Goal: Use online tool/utility

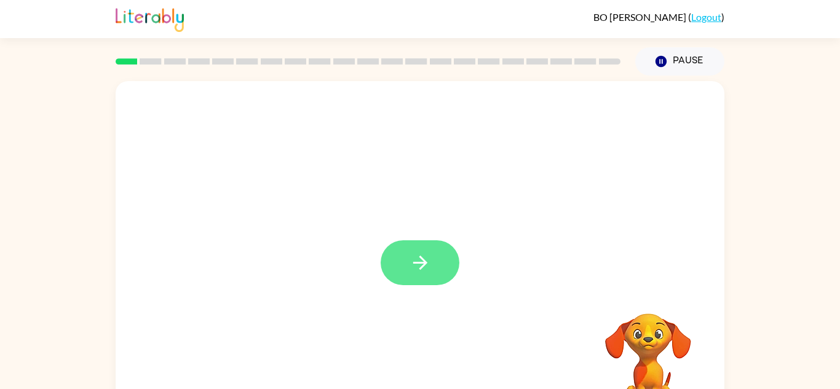
click at [445, 255] on button "button" at bounding box center [420, 263] width 79 height 45
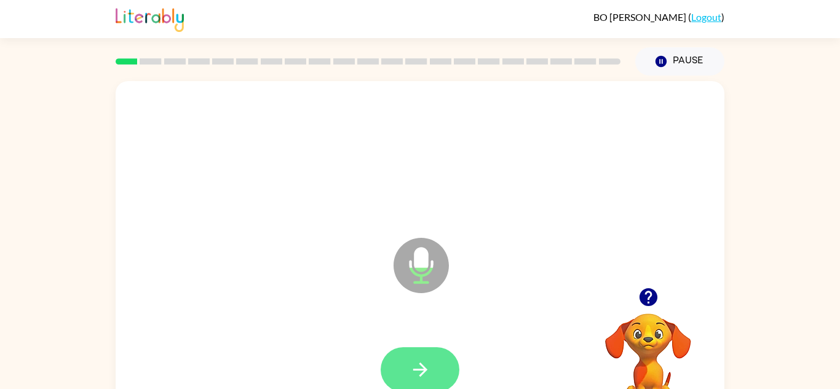
click at [435, 359] on button "button" at bounding box center [420, 370] width 79 height 45
click at [412, 375] on icon "button" at bounding box center [421, 370] width 22 height 22
click at [427, 356] on button "button" at bounding box center [420, 370] width 79 height 45
click at [440, 360] on button "button" at bounding box center [420, 370] width 79 height 45
click at [439, 378] on button "button" at bounding box center [420, 370] width 79 height 45
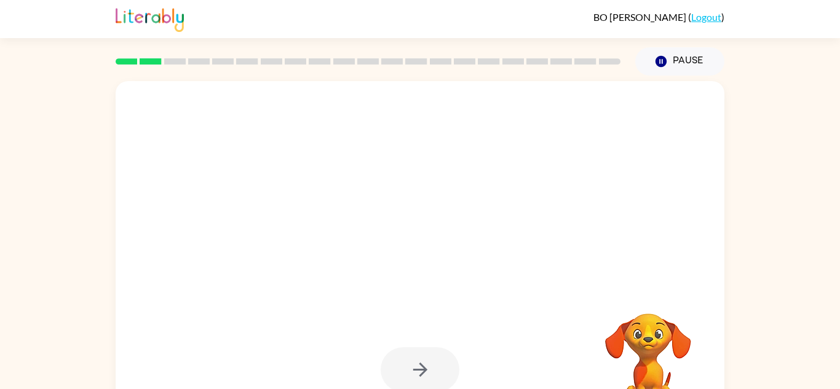
click at [446, 367] on div at bounding box center [420, 370] width 79 height 45
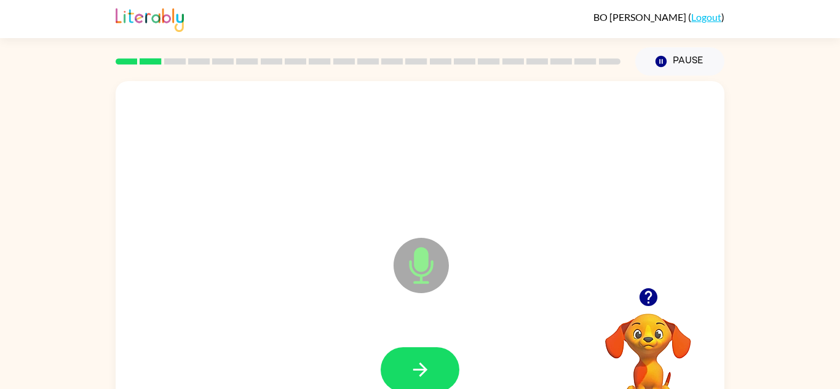
click at [446, 367] on button "button" at bounding box center [420, 370] width 79 height 45
click at [447, 360] on button "button" at bounding box center [420, 370] width 79 height 45
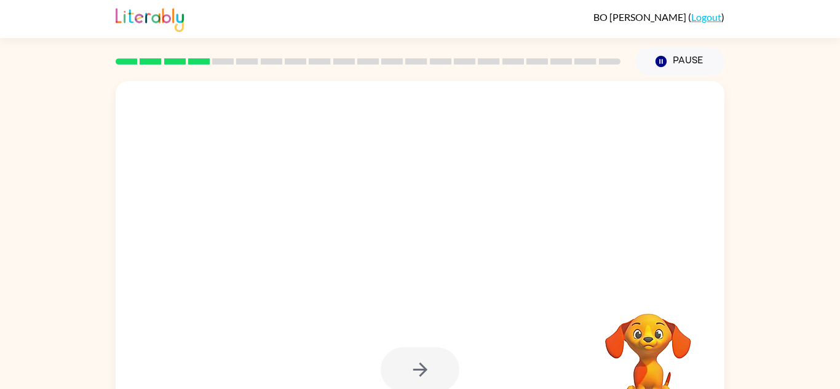
click at [447, 360] on div at bounding box center [420, 370] width 79 height 45
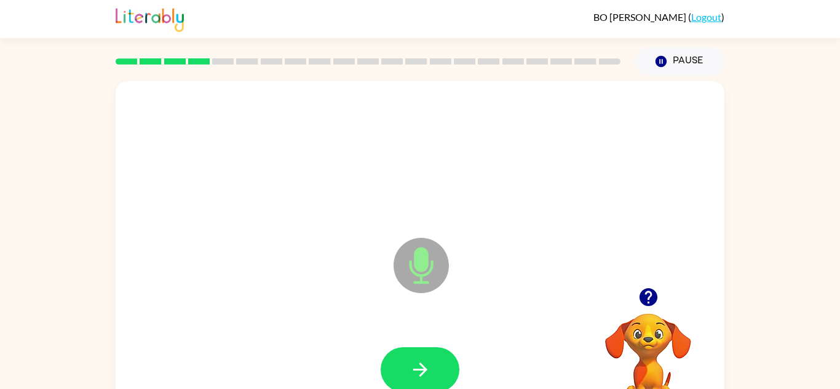
click at [447, 360] on button "button" at bounding box center [420, 370] width 79 height 45
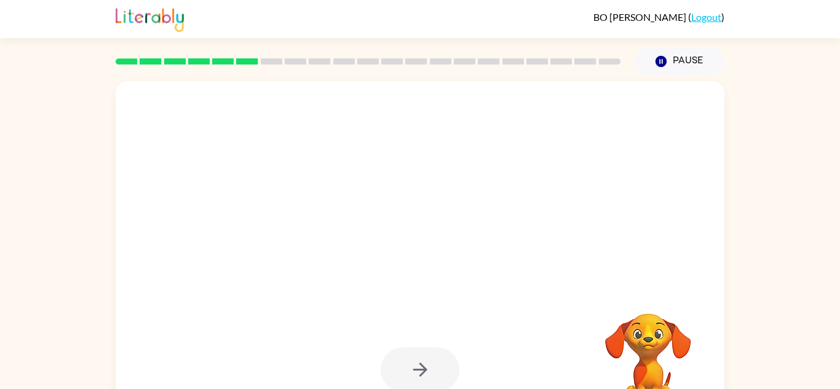
click at [447, 360] on div at bounding box center [420, 370] width 79 height 45
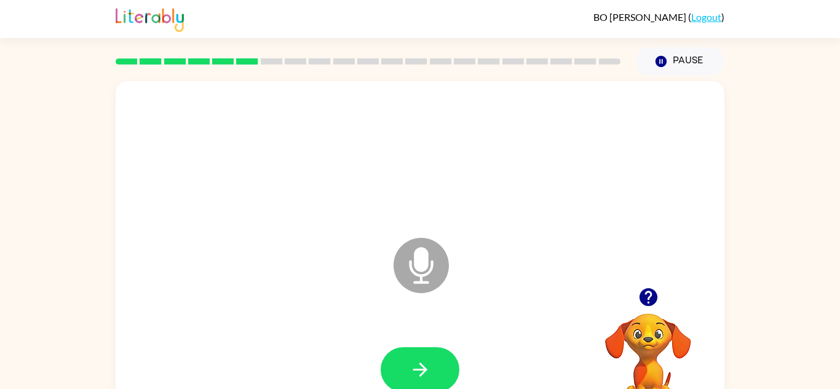
click at [447, 360] on button "button" at bounding box center [420, 370] width 79 height 45
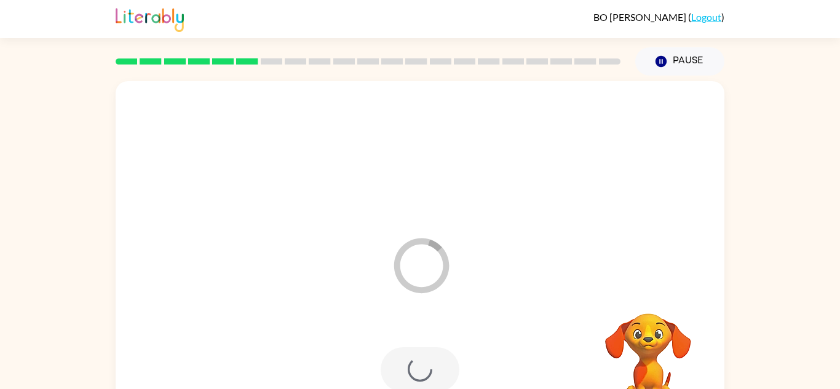
click at [447, 360] on div at bounding box center [420, 370] width 79 height 45
click at [447, 360] on div at bounding box center [420, 370] width 584 height 101
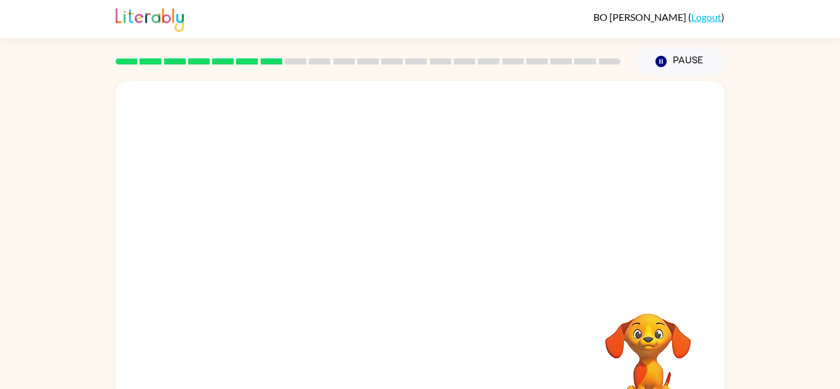
click at [447, 360] on div at bounding box center [420, 370] width 584 height 101
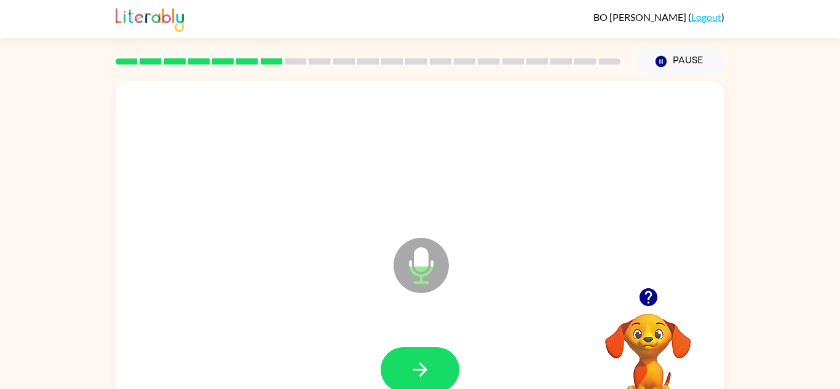
click at [447, 360] on button "button" at bounding box center [420, 370] width 79 height 45
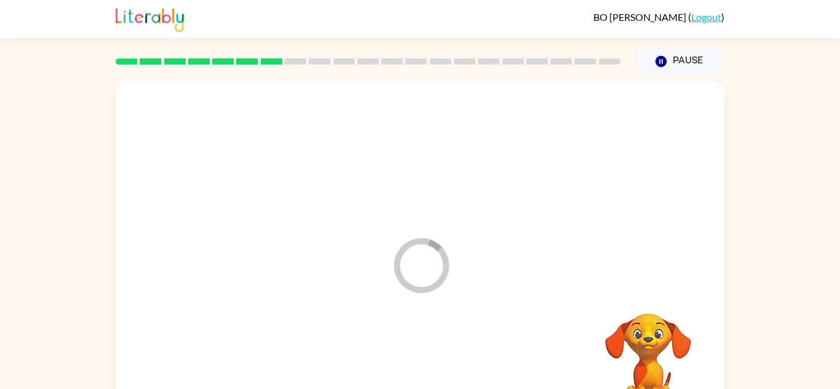
click at [447, 360] on div at bounding box center [420, 370] width 584 height 101
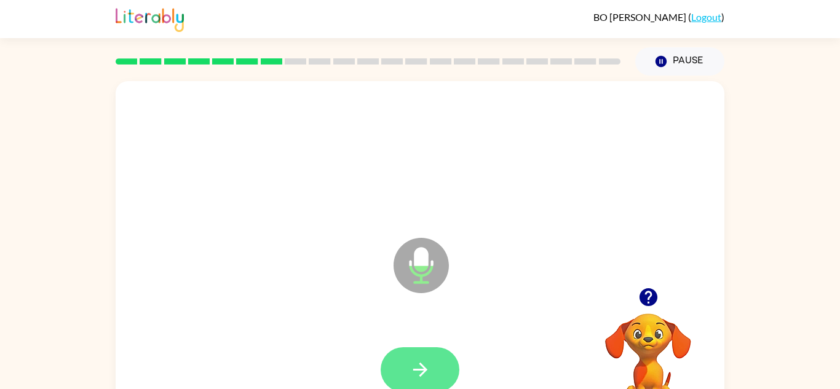
click at [455, 357] on button "button" at bounding box center [420, 370] width 79 height 45
click at [441, 359] on button "button" at bounding box center [420, 370] width 79 height 45
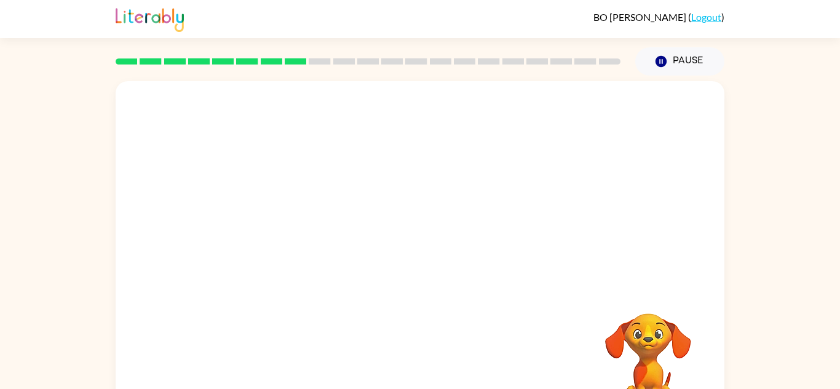
click at [459, 340] on div "Your browser must support playing .mp4 files to use Literably. Please try using…" at bounding box center [420, 256] width 609 height 351
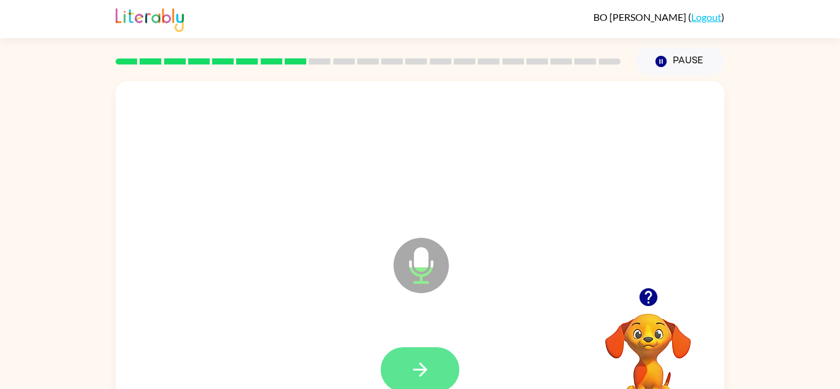
click at [428, 353] on button "button" at bounding box center [420, 370] width 79 height 45
click at [417, 348] on button "button" at bounding box center [420, 370] width 79 height 45
